Goal: Task Accomplishment & Management: Manage account settings

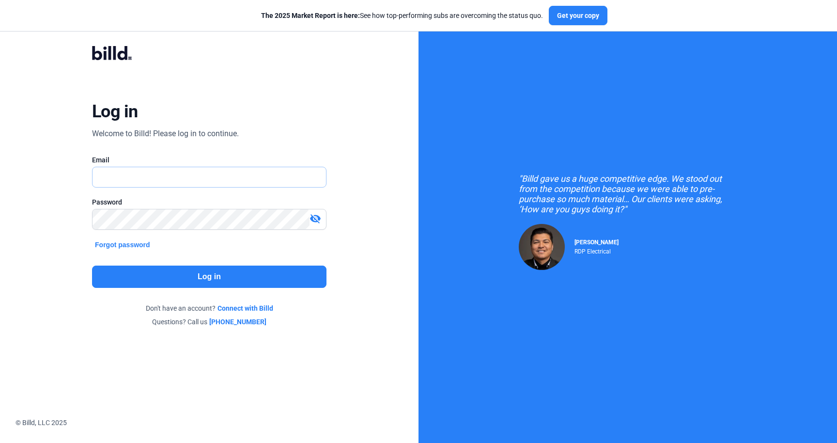
type input "[PERSON_NAME][EMAIL_ADDRESS][DOMAIN_NAME]"
click at [189, 279] on button "Log in" at bounding box center [209, 276] width 234 height 22
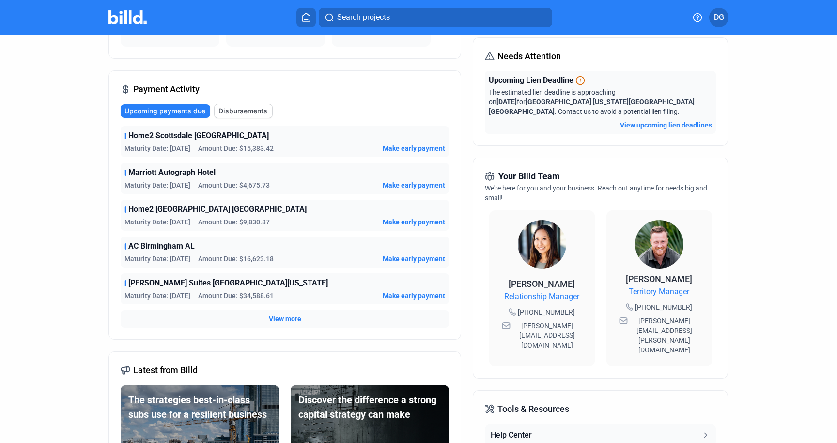
scroll to position [119, 0]
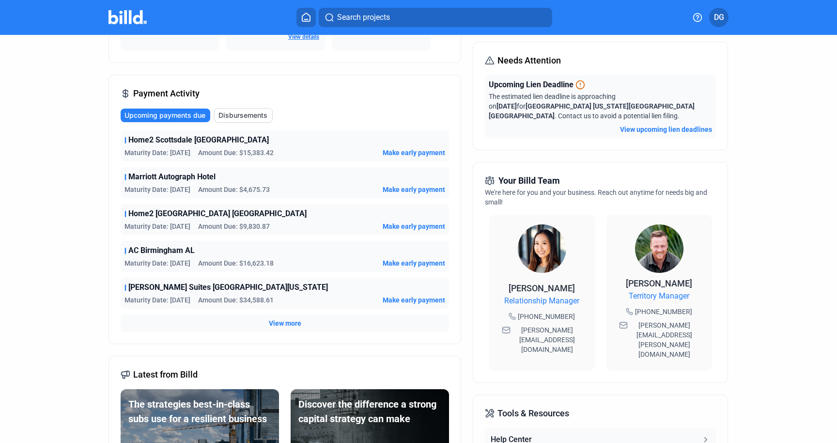
click at [411, 153] on span "Make early payment" at bounding box center [414, 153] width 62 height 10
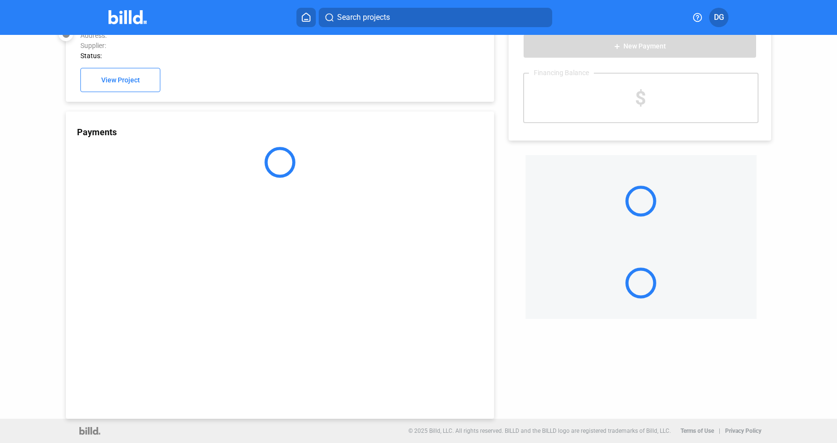
scroll to position [26, 0]
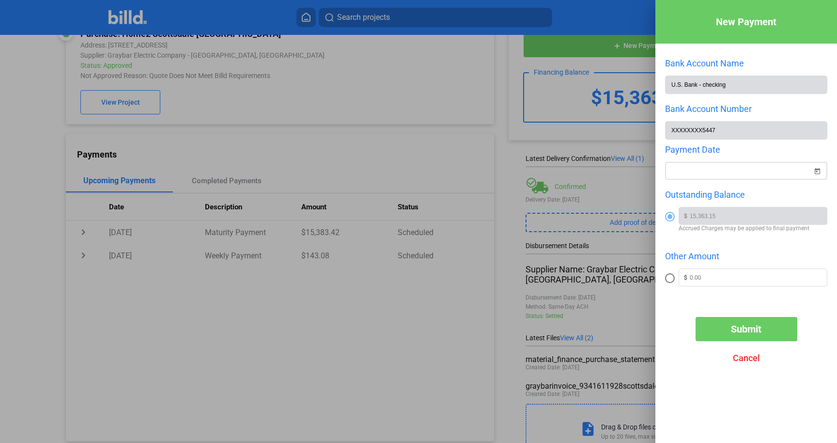
click at [816, 170] on span "Open calendar" at bounding box center [816, 165] width 23 height 23
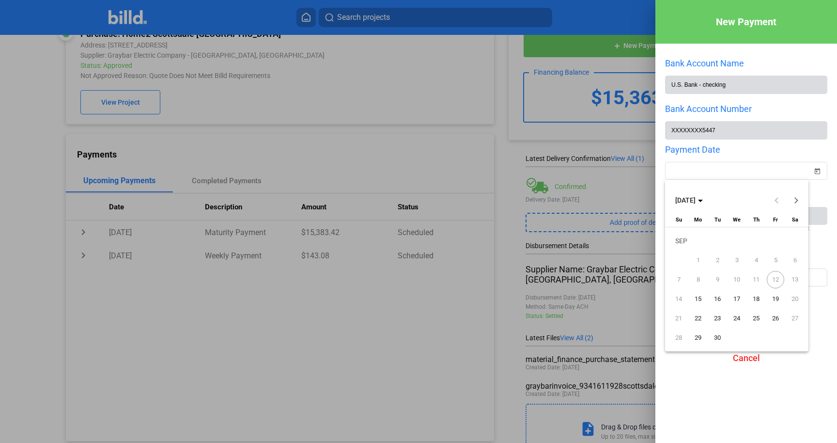
click at [695, 300] on span "15" at bounding box center [697, 298] width 17 height 17
type input "[DATE]"
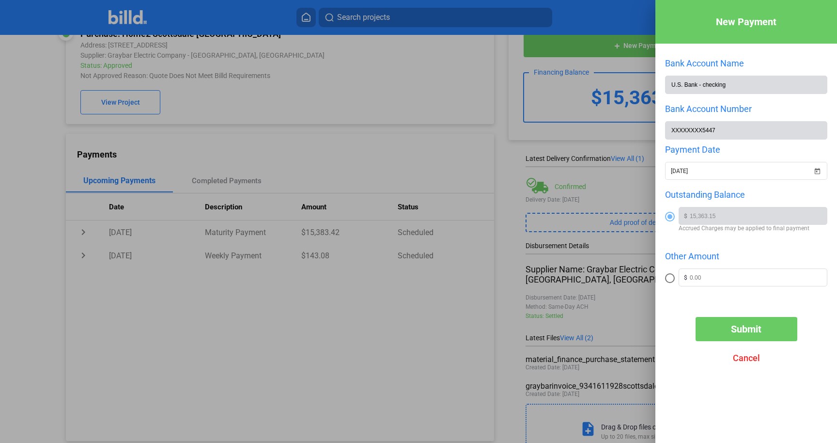
click at [751, 325] on span "Submit" at bounding box center [746, 329] width 31 height 12
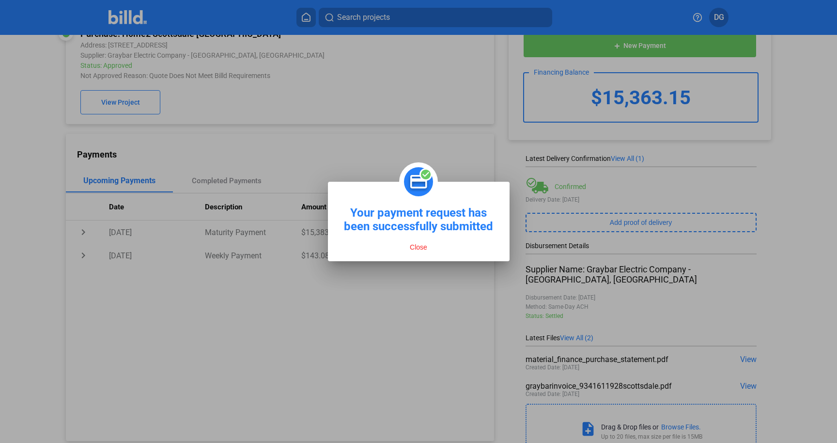
click at [420, 248] on button "Close" at bounding box center [418, 247] width 23 height 9
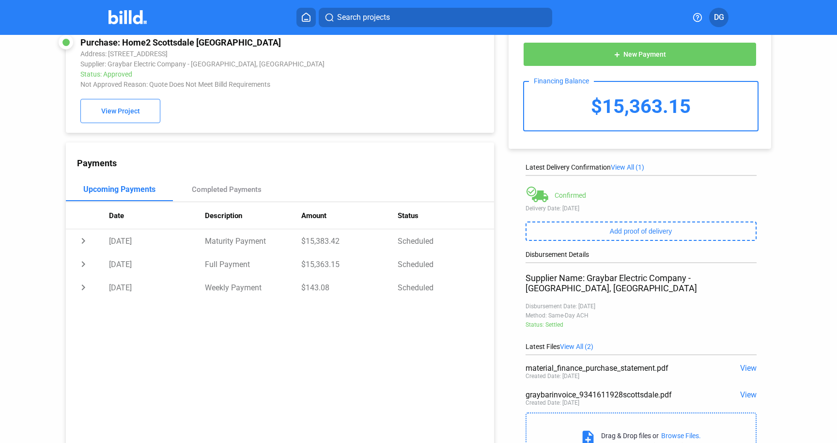
scroll to position [0, 0]
